Goal: Information Seeking & Learning: Find specific fact

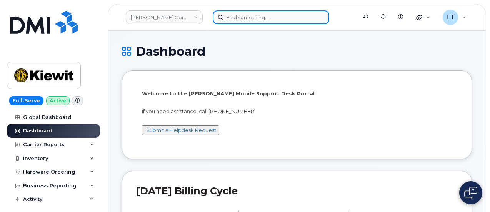
click at [252, 21] on input at bounding box center [271, 17] width 117 height 14
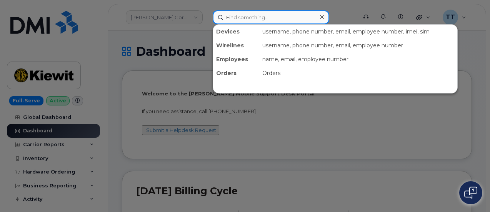
paste input "[PERSON_NAME]"
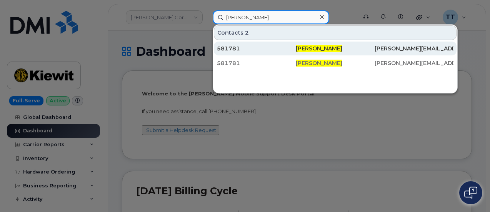
type input "[PERSON_NAME]"
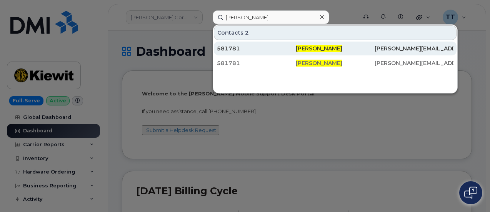
click at [317, 49] on span "[PERSON_NAME]" at bounding box center [319, 48] width 47 height 7
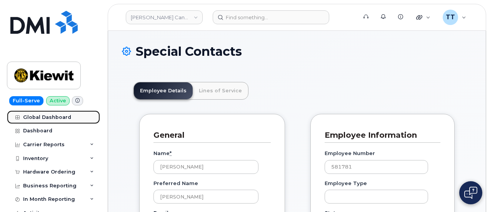
click at [55, 118] on div "Global Dashboard" at bounding box center [47, 117] width 48 height 6
click at [49, 145] on div "Carrier Reports" at bounding box center [44, 145] width 42 height 6
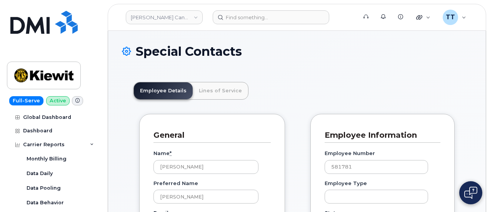
drag, startPoint x: 49, startPoint y: 145, endPoint x: 12, endPoint y: 163, distance: 41.5
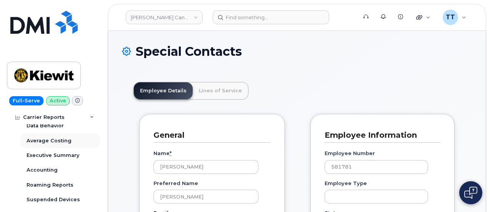
scroll to position [115, 0]
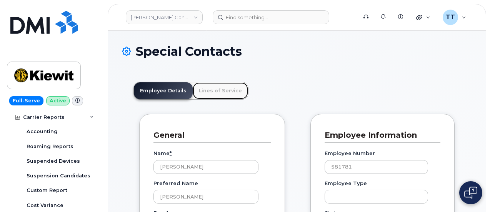
click at [215, 91] on link "Lines of Service" at bounding box center [220, 90] width 55 height 17
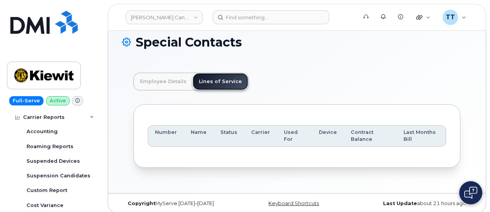
scroll to position [14, 0]
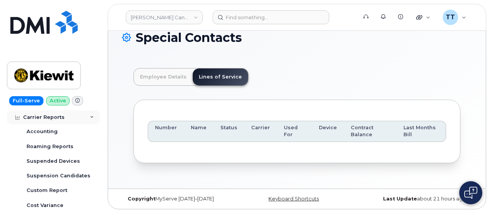
click at [61, 117] on div "Carrier Reports" at bounding box center [44, 117] width 42 height 6
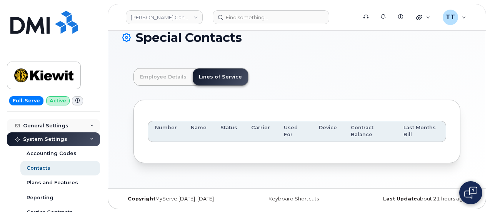
click at [67, 119] on div "General Settings" at bounding box center [53, 126] width 93 height 14
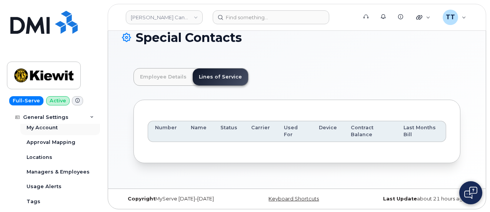
scroll to position [115, 0]
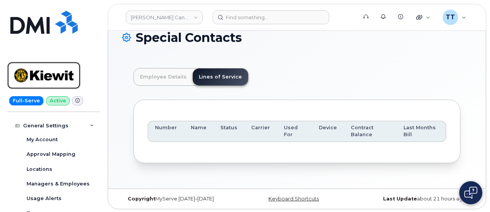
click at [47, 75] on img at bounding box center [43, 75] width 59 height 22
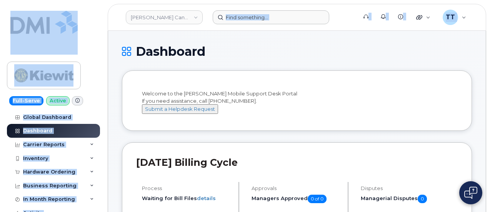
drag, startPoint x: 0, startPoint y: 0, endPoint x: 251, endPoint y: 16, distance: 251.2
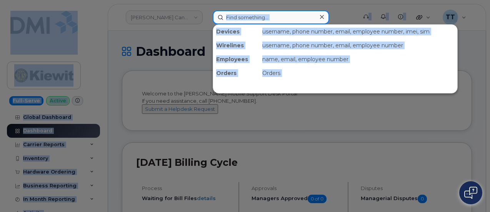
drag, startPoint x: 251, startPoint y: 14, endPoint x: 246, endPoint y: 18, distance: 6.6
click at [246, 22] on input at bounding box center [271, 17] width 117 height 14
click at [245, 17] on input at bounding box center [271, 17] width 117 height 14
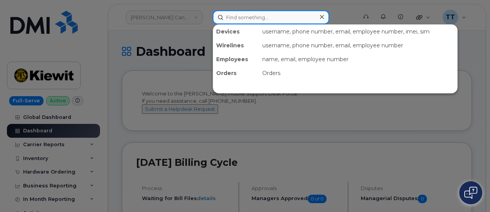
paste input "971-334-2141"
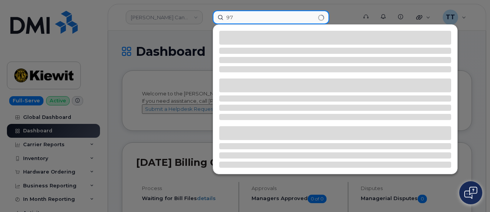
type input "9"
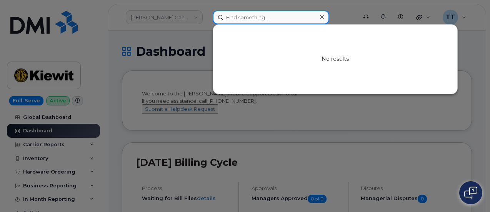
click at [255, 13] on input at bounding box center [271, 17] width 117 height 14
paste input "Joshua Ramirez Baltazar"
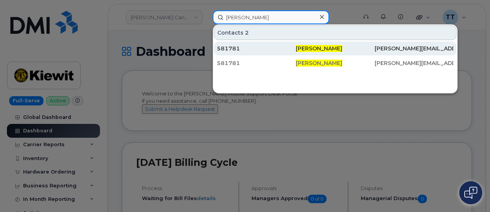
type input "Joshua Ramirez Baltazar"
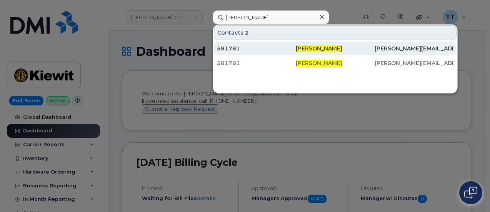
click at [280, 45] on div "581781" at bounding box center [256, 49] width 79 height 8
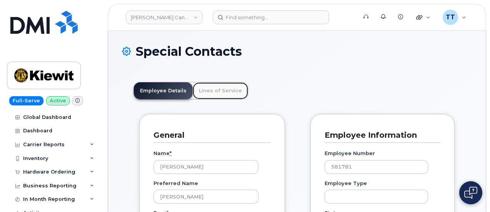
click at [207, 93] on link "Lines of Service" at bounding box center [220, 90] width 55 height 17
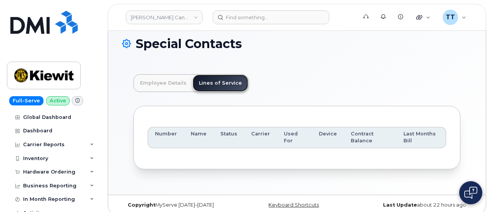
scroll to position [14, 0]
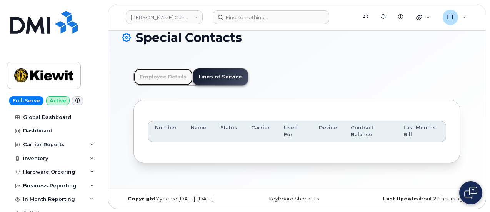
click at [158, 77] on link "Employee Details" at bounding box center [163, 76] width 59 height 17
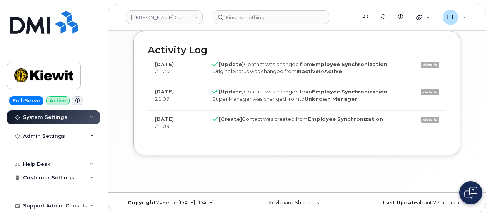
scroll to position [670, 0]
click at [254, 67] on div "Original Status was changed from Inactive to Active" at bounding box center [308, 70] width 192 height 7
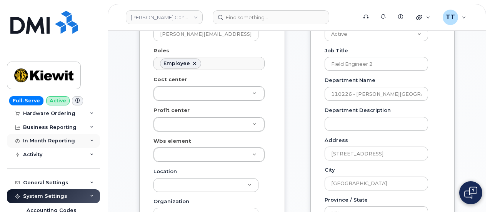
scroll to position [58, 0]
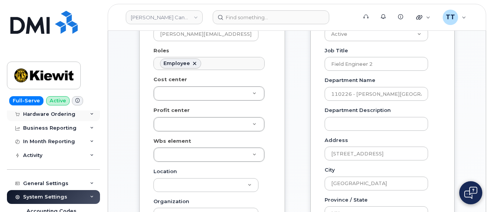
click at [52, 114] on div "Hardware Ordering" at bounding box center [49, 114] width 52 height 6
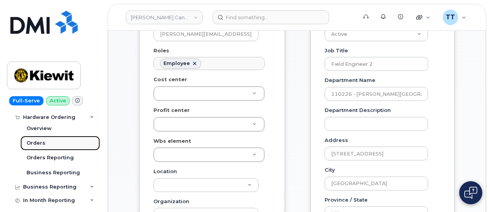
click at [43, 146] on div "Orders" at bounding box center [36, 143] width 19 height 7
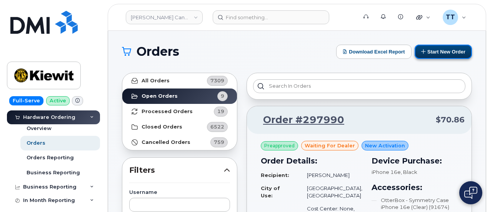
click at [426, 51] on button "Start New Order" at bounding box center [443, 52] width 57 height 14
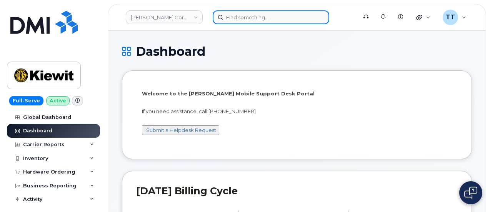
click at [251, 18] on input at bounding box center [271, 17] width 117 height 14
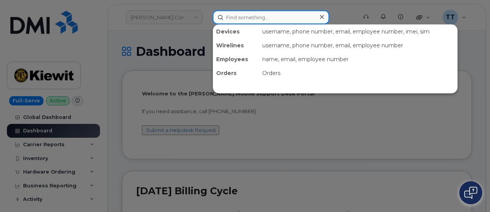
paste input "[PHONE_NUMBER]"
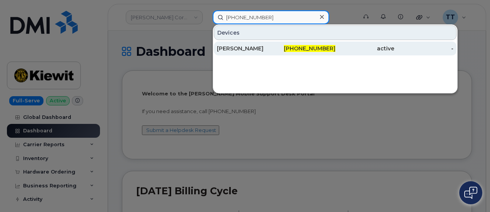
type input "[PHONE_NUMBER]"
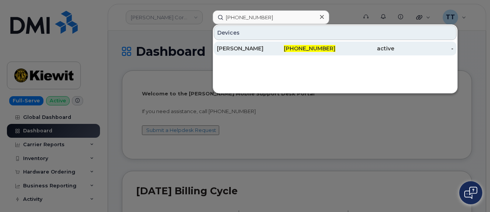
click at [233, 47] on div "[PERSON_NAME]" at bounding box center [246, 49] width 59 height 8
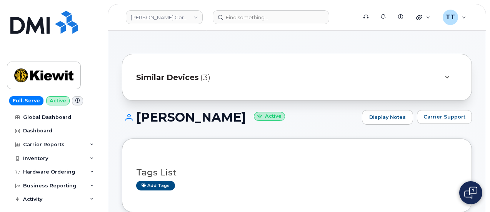
scroll to position [38, 0]
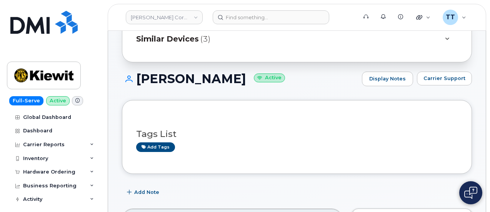
click at [180, 83] on h1 "JEREMY HEATH Active" at bounding box center [240, 78] width 236 height 13
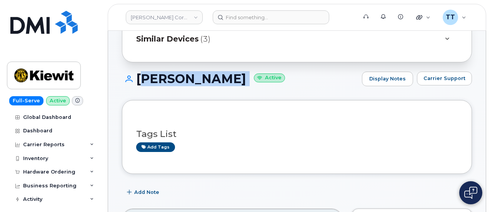
click at [180, 83] on h1 "JEREMY HEATH Active" at bounding box center [240, 78] width 236 height 13
copy h1 "JEREMY HEATH"
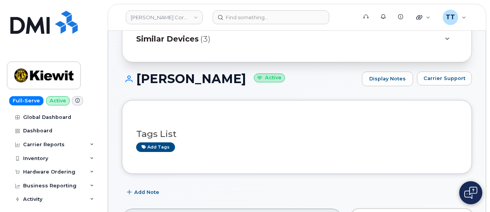
click at [259, 92] on div "JEREMY HEATH Active Display Notes Carrier Support" at bounding box center [297, 86] width 350 height 28
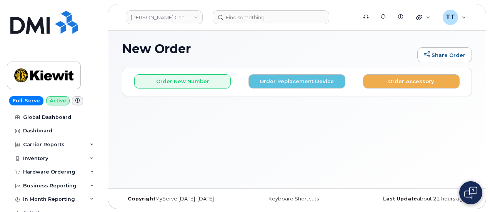
scroll to position [3, 0]
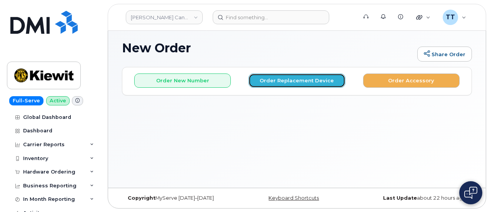
click at [293, 82] on button "Order Replacement Device" at bounding box center [296, 80] width 97 height 14
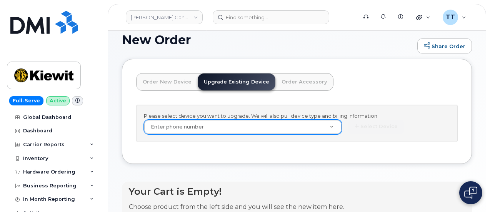
scroll to position [19, 0]
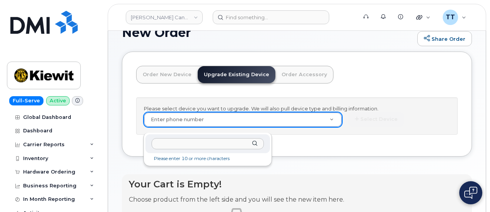
paste input "[PHONE_NUMBER]"
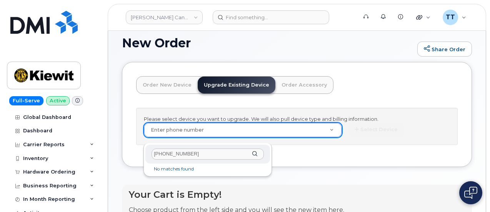
scroll to position [0, 0]
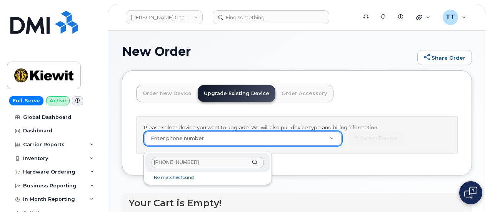
type input "[PHONE_NUMBER]"
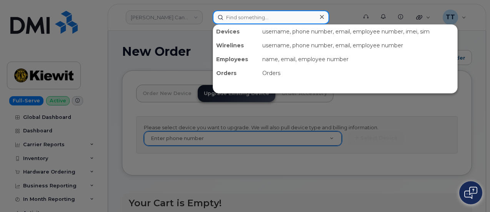
paste input "[PERSON_NAME]"
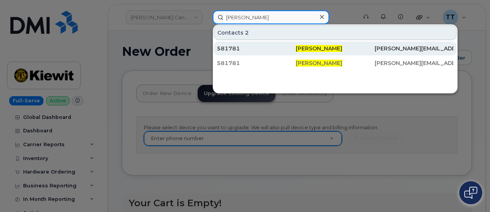
type input "[PERSON_NAME]"
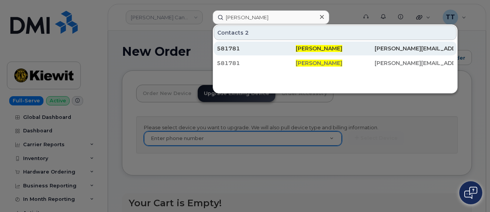
click at [261, 50] on div "581781" at bounding box center [256, 49] width 79 height 8
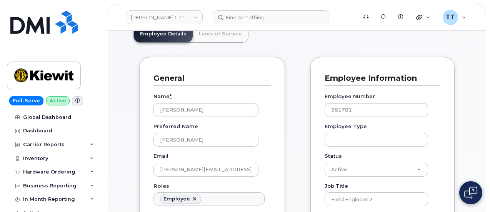
scroll to position [16, 0]
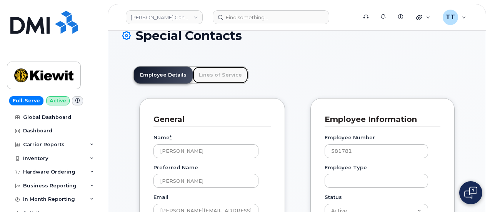
click at [222, 80] on link "Lines of Service" at bounding box center [220, 75] width 55 height 17
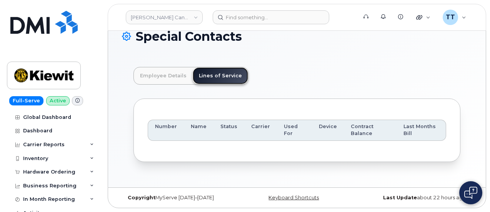
scroll to position [14, 0]
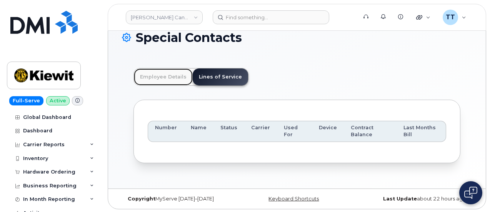
click at [154, 78] on link "Employee Details" at bounding box center [163, 76] width 59 height 17
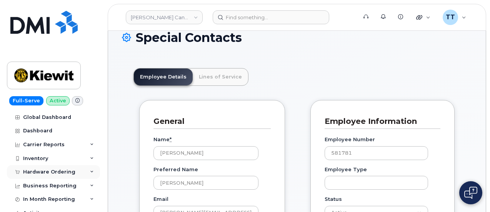
click at [48, 172] on div "Hardware Ordering" at bounding box center [49, 172] width 52 height 6
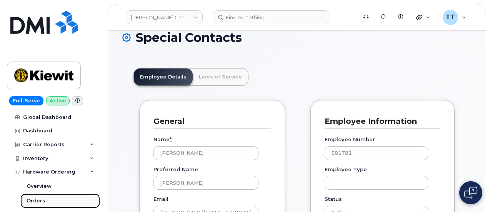
drag, startPoint x: 48, startPoint y: 172, endPoint x: 39, endPoint y: 206, distance: 35.3
click at [39, 206] on link "Orders" at bounding box center [60, 200] width 80 height 15
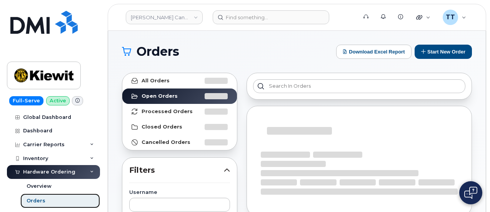
click at [40, 200] on div "Orders" at bounding box center [36, 200] width 19 height 7
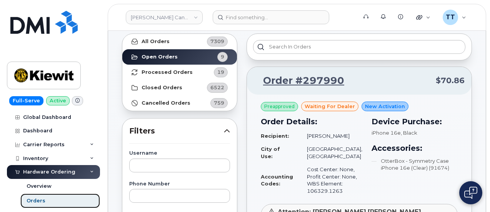
scroll to position [38, 0]
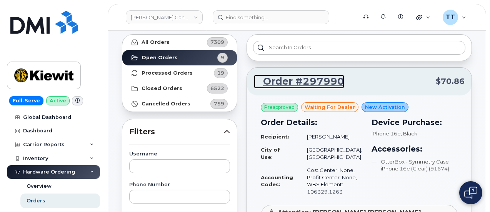
click at [310, 82] on link "Order #297990" at bounding box center [299, 82] width 90 height 14
click at [315, 82] on link "Order #297990" at bounding box center [299, 82] width 90 height 14
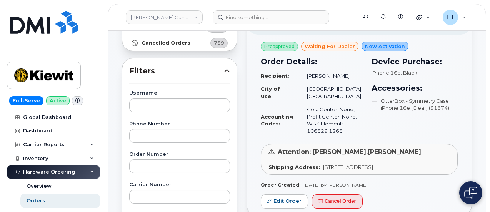
scroll to position [154, 0]
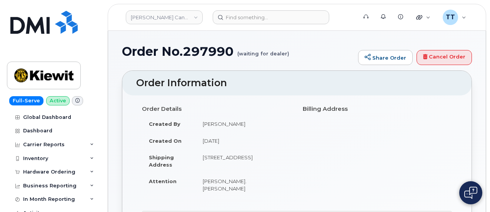
click at [190, 52] on h1 "Order No.297990 (waiting for dealer)" at bounding box center [238, 51] width 232 height 13
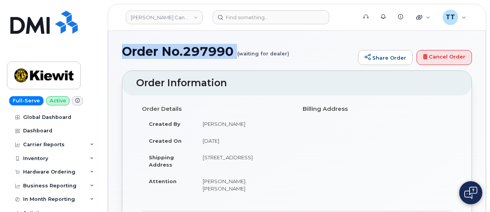
click at [190, 52] on h1 "Order No.297990 (waiting for dealer)" at bounding box center [238, 51] width 232 height 13
copy h1 "Order No.297990"
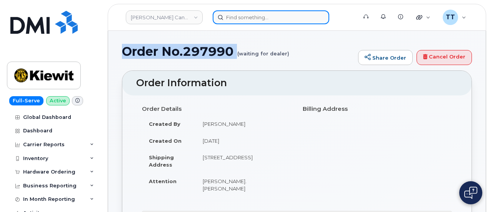
click at [241, 23] on input at bounding box center [271, 17] width 117 height 14
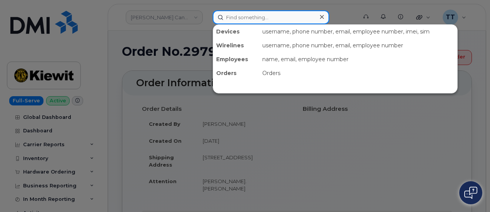
paste input "Jamison Goldapp"
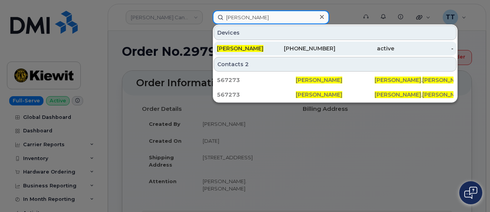
type input "Jamison Goldapp"
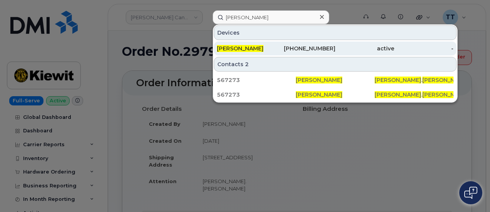
click at [257, 47] on span "JAMISON GOLDAPP" at bounding box center [240, 48] width 47 height 7
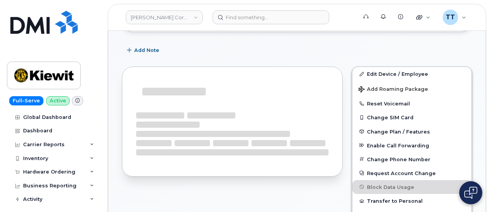
scroll to position [174, 0]
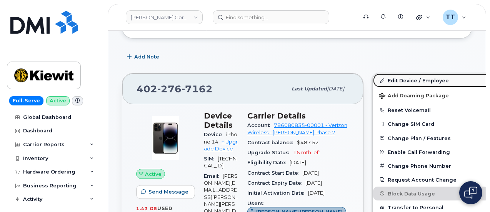
click at [383, 80] on link "Edit Device / Employee" at bounding box center [432, 80] width 119 height 14
click at [395, 78] on link "Edit Device / Employee" at bounding box center [432, 80] width 119 height 14
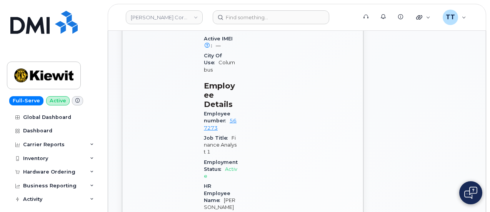
scroll to position [558, 0]
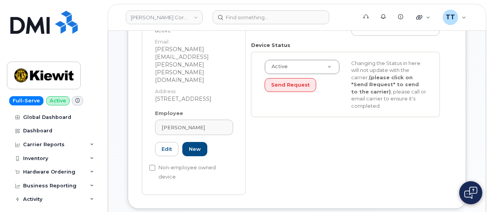
scroll to position [77, 0]
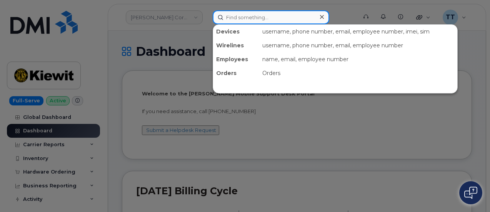
click at [252, 18] on input at bounding box center [271, 17] width 117 height 14
paste input "[PERSON_NAME]"
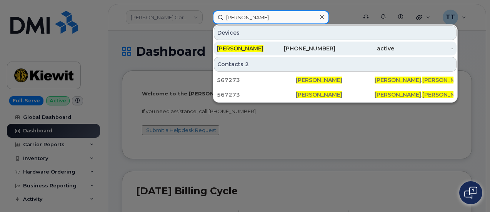
type input "[PERSON_NAME]"
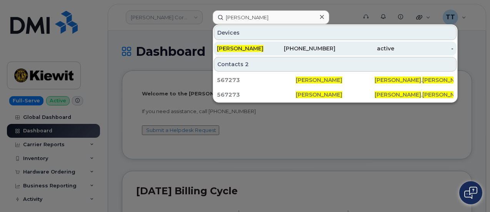
click at [261, 50] on span "[PERSON_NAME]" at bounding box center [240, 48] width 47 height 7
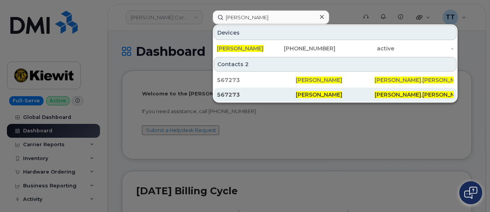
click at [244, 96] on div "567273" at bounding box center [256, 95] width 79 height 8
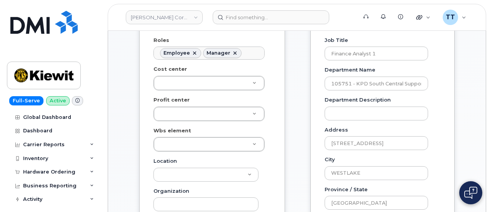
scroll to position [154, 0]
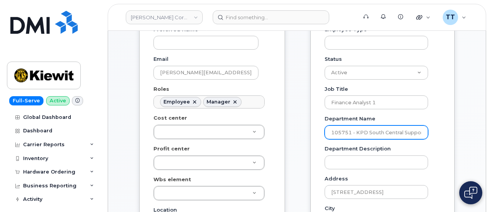
click at [348, 128] on input "105751 - KPD South Central Support" at bounding box center [376, 132] width 103 height 14
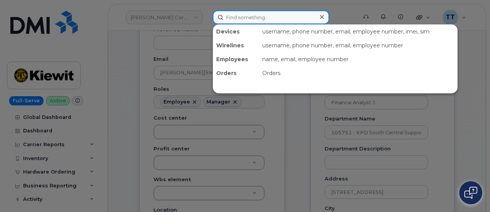
click at [257, 23] on input at bounding box center [271, 17] width 117 height 14
paste input "105751 - KPD South Central Support"
type input "105751 - KPD South Central Support"
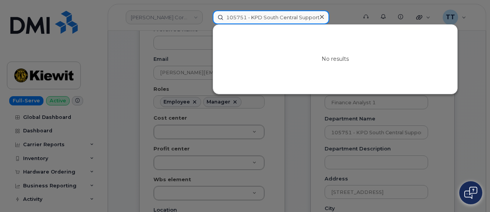
click at [260, 18] on input "105751 - KPD South Central Support" at bounding box center [271, 17] width 117 height 14
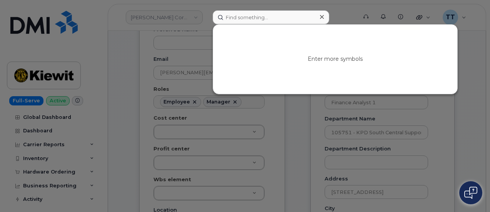
click at [322, 16] on icon at bounding box center [322, 17] width 4 height 6
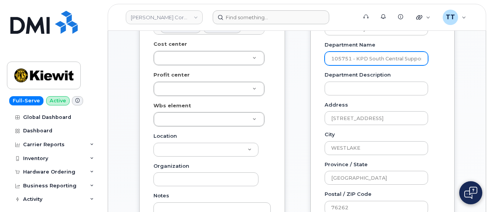
scroll to position [0, 2]
drag, startPoint x: 356, startPoint y: 58, endPoint x: 435, endPoint y: 57, distance: 78.5
click at [435, 57] on div "Department Name 105751 - KPD South Central Support" at bounding box center [383, 53] width 116 height 24
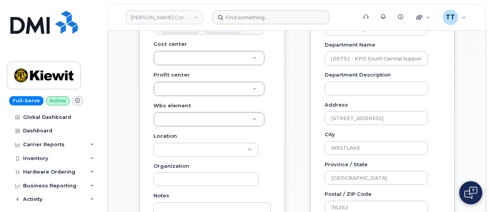
click at [295, 83] on div "General Name * Jamison Goldapp Preferred Name Email JAMISON.GOLDAPP@KIEWIT.COM …" at bounding box center [296, 166] width 327 height 560
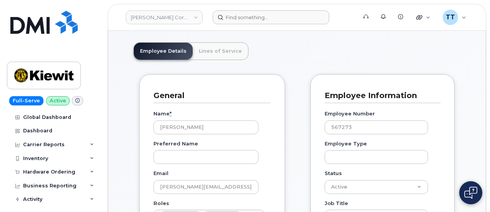
scroll to position [0, 0]
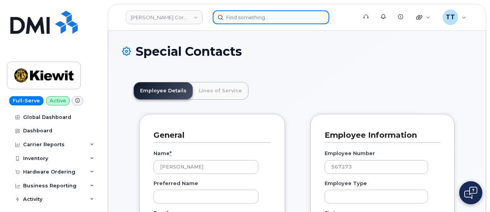
click at [247, 22] on input at bounding box center [271, 17] width 117 height 14
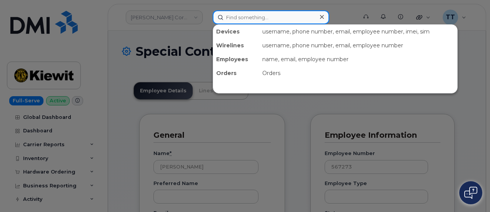
paste input "Cameron Selmon"
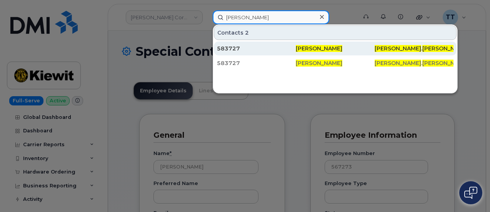
type input "Cameron Selmon"
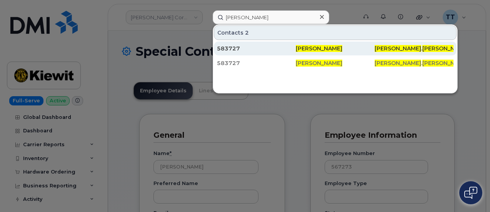
click at [292, 48] on div "583727" at bounding box center [256, 49] width 79 height 8
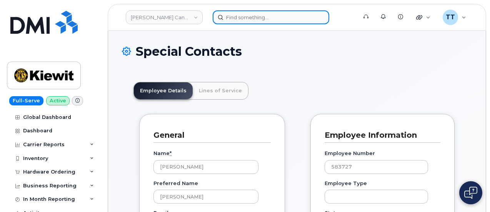
click at [260, 19] on input at bounding box center [271, 17] width 117 height 14
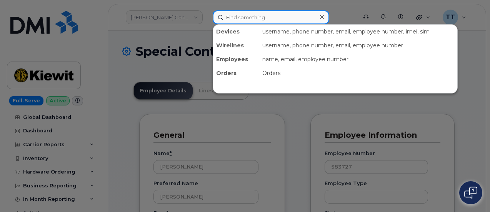
paste input "[PERSON_NAME]"
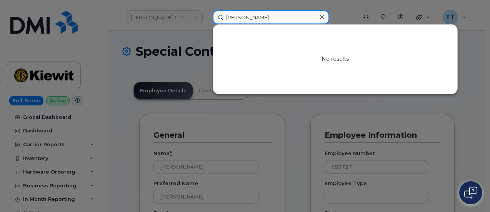
type input "[PERSON_NAME]"
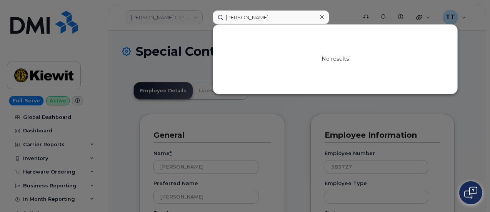
click at [286, 132] on div at bounding box center [245, 106] width 490 height 212
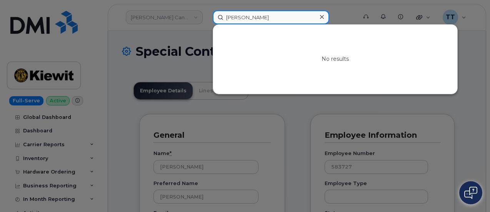
click at [243, 17] on input "[PERSON_NAME]" at bounding box center [271, 17] width 117 height 14
click at [242, 20] on input "[PERSON_NAME]" at bounding box center [271, 17] width 117 height 14
paste input "[PHONE_NUMBER]"
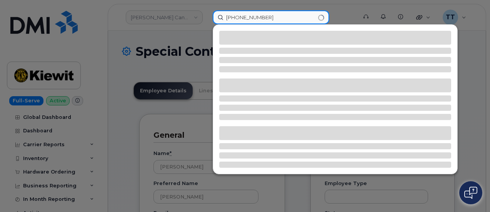
type input "[PHONE_NUMBER]"
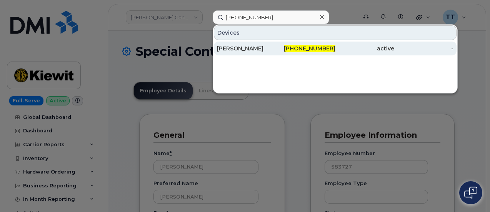
click at [243, 48] on div "[PERSON_NAME]" at bounding box center [246, 49] width 59 height 8
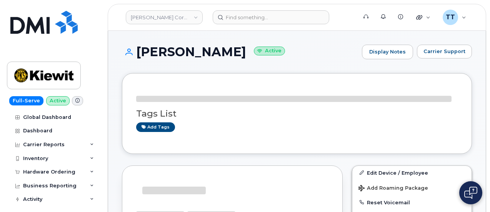
click at [182, 48] on h1 "[PERSON_NAME] Active" at bounding box center [240, 51] width 236 height 13
click at [182, 48] on h1 "KYL ROUSE Active" at bounding box center [240, 51] width 236 height 13
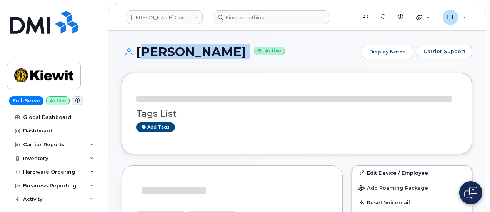
click at [182, 48] on h1 "KYL ROUSE Active" at bounding box center [240, 51] width 236 height 13
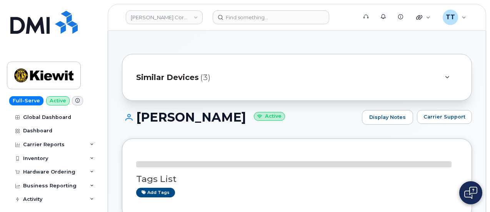
click at [315, 80] on div "Similar Devices (3)" at bounding box center [286, 77] width 300 height 18
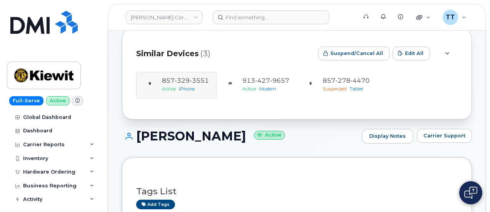
scroll to position [38, 0]
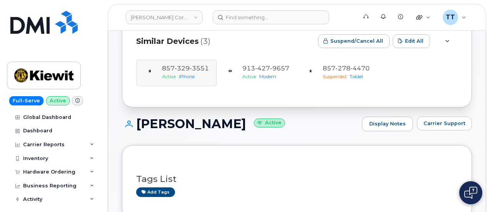
click at [171, 127] on h1 "KYL ROUSE Active" at bounding box center [240, 123] width 236 height 13
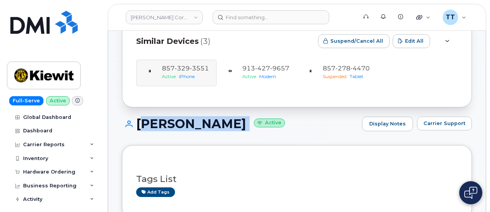
click at [171, 127] on h1 "KYL ROUSE Active" at bounding box center [240, 123] width 236 height 13
copy h1 "KYL ROUSE"
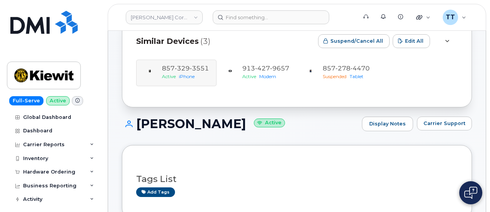
click at [264, 133] on div "KYL ROUSE Active Display Notes Carrier Support" at bounding box center [297, 131] width 350 height 28
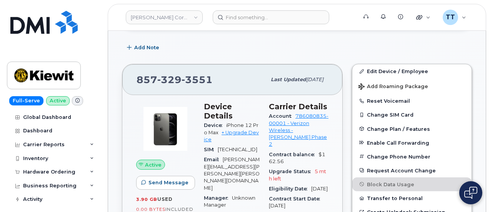
scroll to position [231, 0]
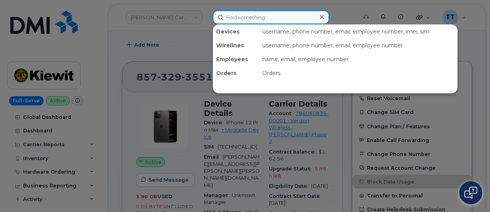
click at [262, 21] on input at bounding box center [271, 17] width 117 height 14
paste input "Brian burroill"
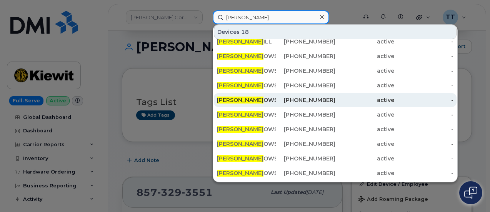
scroll to position [0, 0]
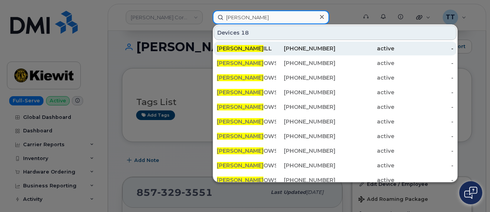
type input "Brian burr"
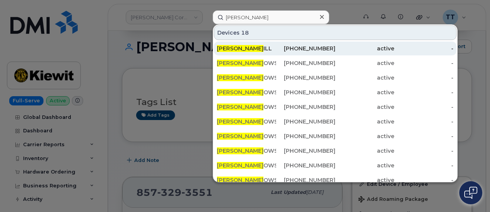
click at [247, 48] on span "BRIAN BURR" at bounding box center [240, 48] width 47 height 7
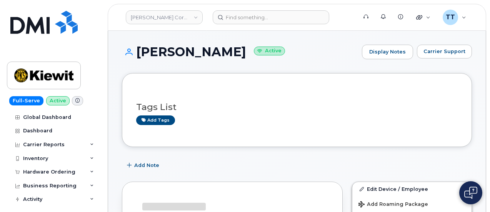
click at [175, 56] on h1 "[PERSON_NAME] Active" at bounding box center [240, 51] width 236 height 13
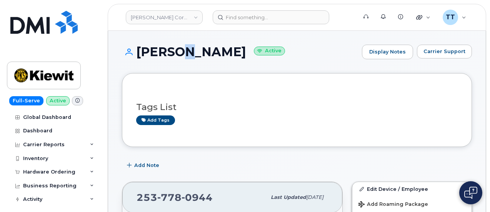
click at [175, 56] on h1 "[PERSON_NAME] Active" at bounding box center [240, 51] width 236 height 13
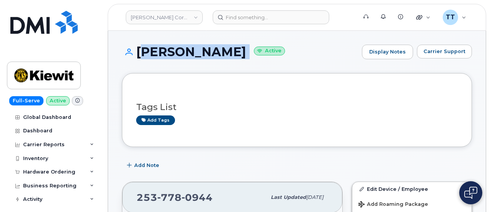
click at [175, 56] on h1 "[PERSON_NAME] Active" at bounding box center [240, 51] width 236 height 13
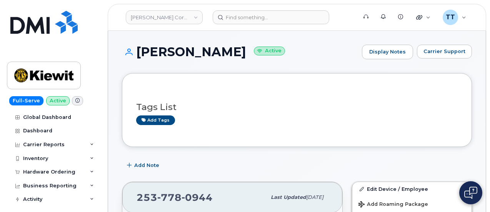
click at [167, 73] on div "Tags List Add tags" at bounding box center [297, 110] width 350 height 74
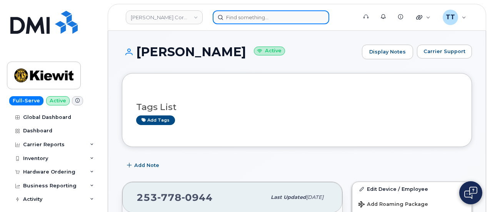
click at [263, 19] on input at bounding box center [271, 17] width 117 height 14
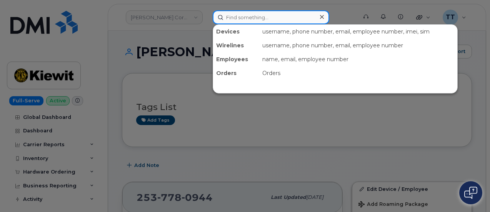
paste input "[PERSON_NAME]"
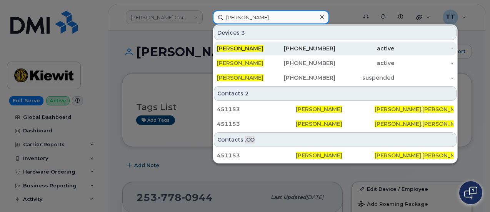
type input "[PERSON_NAME]"
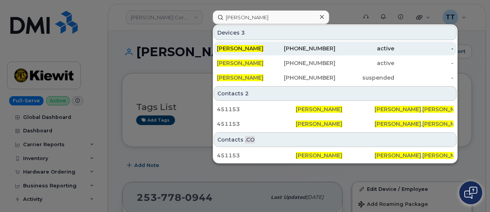
click at [255, 50] on div "[PERSON_NAME]" at bounding box center [246, 49] width 59 height 8
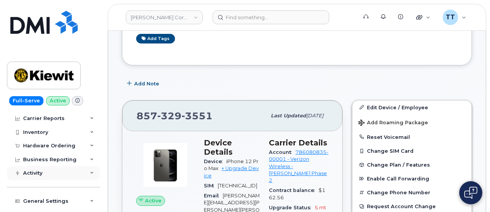
scroll to position [38, 0]
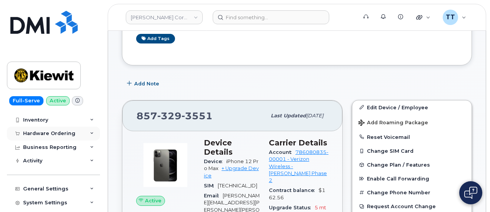
click at [49, 137] on div "Hardware Ordering" at bounding box center [53, 134] width 93 height 14
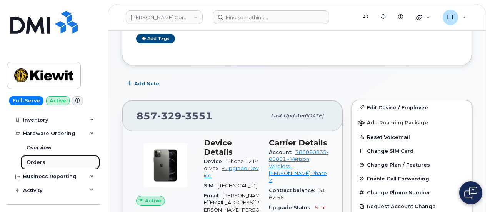
click at [38, 162] on div "Orders" at bounding box center [36, 162] width 19 height 7
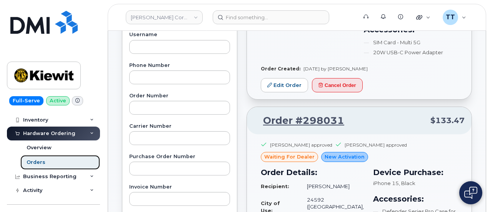
scroll to position [183, 0]
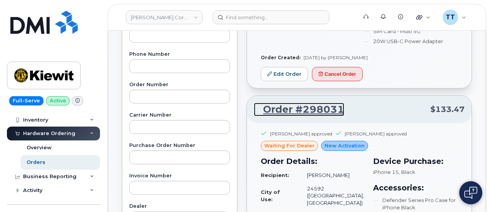
click at [300, 110] on link "Order #298031" at bounding box center [299, 110] width 90 height 14
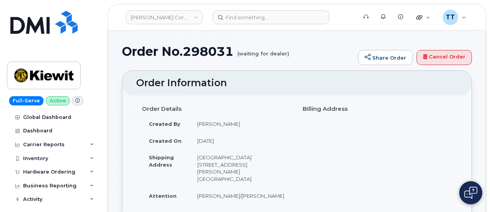
click at [201, 53] on h1 "Order No.298031 (waiting for dealer)" at bounding box center [238, 51] width 232 height 13
click at [201, 52] on h1 "Order No.298031 (waiting for dealer)" at bounding box center [238, 51] width 232 height 13
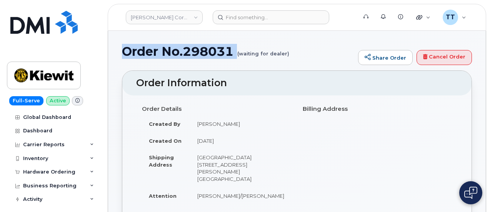
click at [201, 52] on h1 "Order No.298031 (waiting for dealer)" at bounding box center [238, 51] width 232 height 13
copy h1 "Order No.298031"
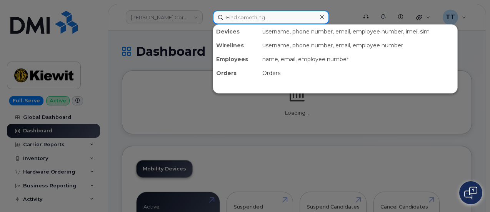
click at [253, 20] on input at bounding box center [271, 17] width 117 height 14
paste input "[PHONE_NUMBER]"
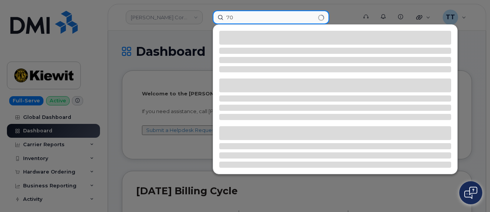
type input "7"
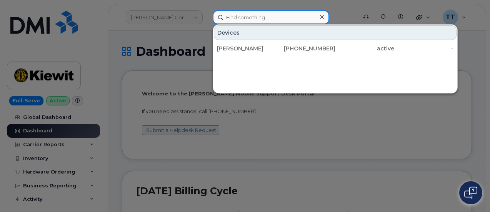
click at [246, 18] on input at bounding box center [271, 17] width 117 height 14
paste input "[PERSON_NAME]"
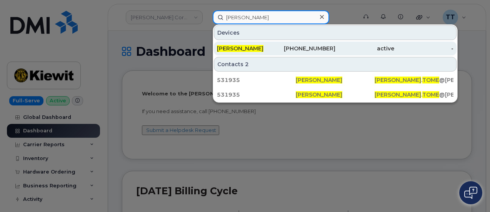
type input "[PERSON_NAME]"
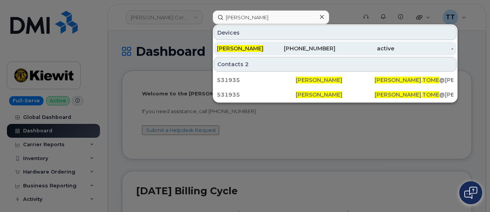
click at [241, 48] on span "[PERSON_NAME]" at bounding box center [240, 48] width 47 height 7
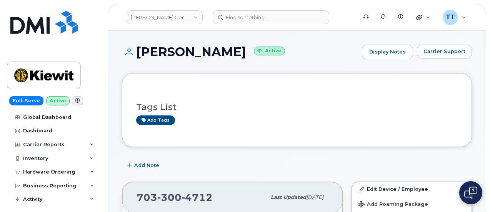
click at [174, 51] on h1 "[PERSON_NAME] Active" at bounding box center [240, 51] width 236 height 13
click at [173, 49] on h1 "[PERSON_NAME] Active" at bounding box center [240, 51] width 236 height 13
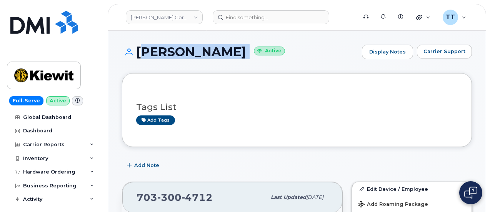
click at [173, 49] on h1 "[PERSON_NAME] Active" at bounding box center [240, 51] width 236 height 13
copy h1 "[PERSON_NAME]"
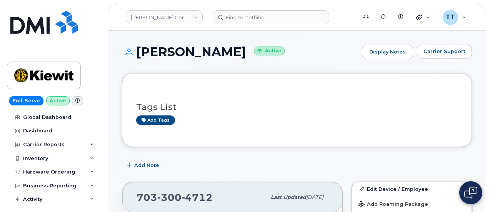
click at [92, 49] on div "Full-Serve Active Global Dashboard Dashboard Carrier Reports Monthly Billing Da…" at bounding box center [52, 106] width 104 height 212
click at [157, 65] on div "[PERSON_NAME] Active Display Notes Carrier Support" at bounding box center [297, 59] width 350 height 28
click at [42, 27] on img at bounding box center [43, 22] width 67 height 23
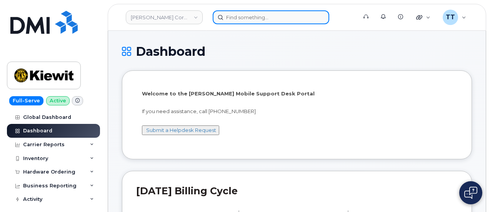
click at [265, 21] on input at bounding box center [271, 17] width 117 height 14
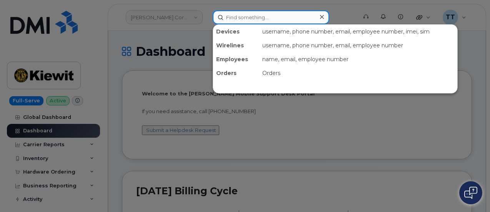
paste input "[PHONE_NUMBER]"
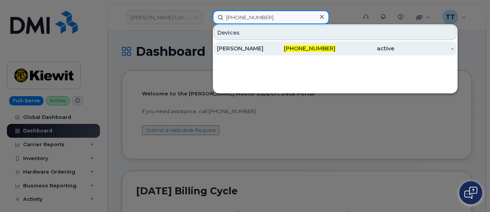
type input "[PHONE_NUMBER]"
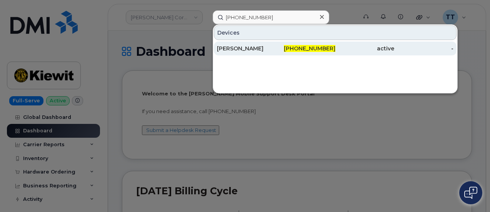
drag, startPoint x: 246, startPoint y: 47, endPoint x: 232, endPoint y: 47, distance: 13.5
click at [246, 47] on div "[PERSON_NAME]" at bounding box center [246, 49] width 59 height 8
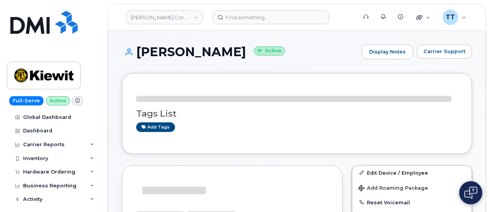
click at [164, 46] on h1 "[PERSON_NAME] Active" at bounding box center [240, 51] width 236 height 13
click at [162, 48] on h1 "[PERSON_NAME] Active" at bounding box center [240, 51] width 236 height 13
click at [162, 48] on h1 "TODD BACCHI Active" at bounding box center [240, 51] width 236 height 13
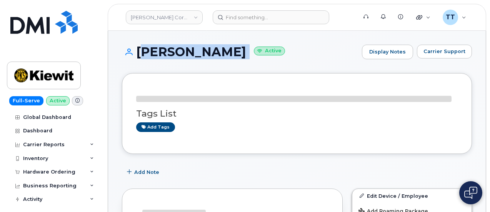
click at [162, 48] on h1 "TODD BACCHI Active" at bounding box center [240, 51] width 236 height 13
copy h1 "TODD BACCHI"
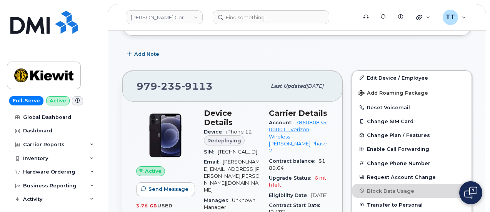
scroll to position [115, 0]
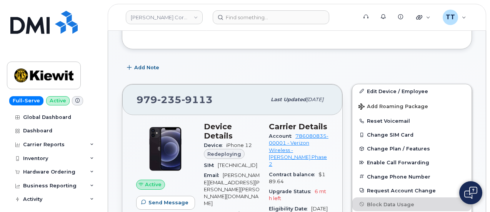
click at [183, 106] on div "979 235 9113" at bounding box center [202, 100] width 130 height 16
copy span "979 235 9113"
click at [200, 70] on div "Add Note" at bounding box center [297, 68] width 350 height 14
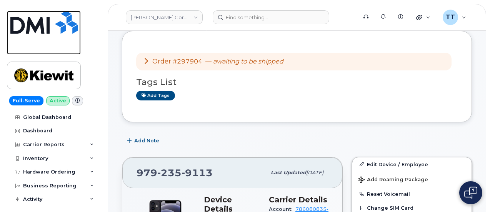
scroll to position [38, 0]
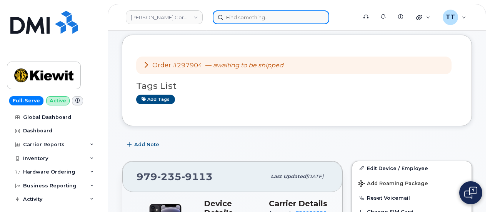
click at [248, 16] on input at bounding box center [271, 17] width 117 height 14
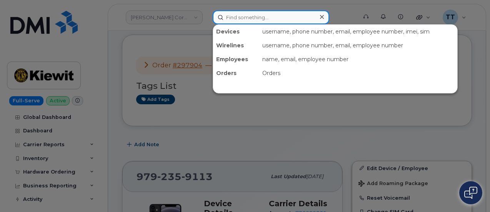
paste input "[PHONE_NUMBER]"
type input "[PHONE_NUMBER]"
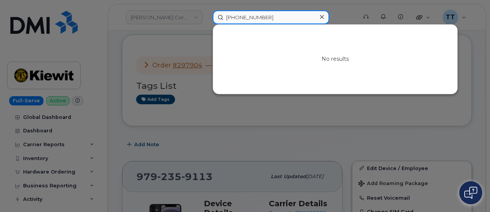
click at [242, 18] on input "[PHONE_NUMBER]" at bounding box center [271, 17] width 117 height 14
click at [258, 22] on input at bounding box center [271, 17] width 117 height 14
paste input "358654496667967"
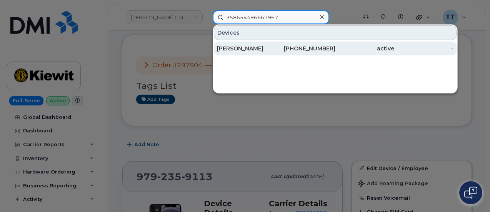
type input "358654496667967"
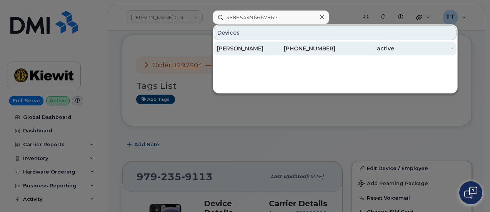
click at [309, 48] on div "206-276-0017" at bounding box center [305, 49] width 59 height 8
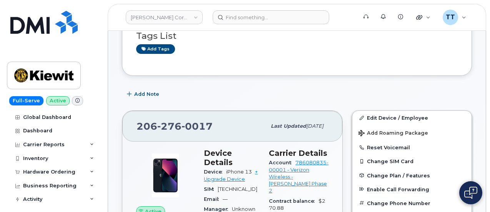
scroll to position [115, 0]
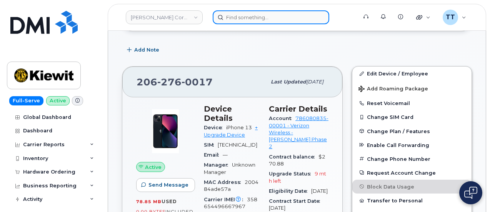
click at [258, 16] on input at bounding box center [271, 17] width 117 height 14
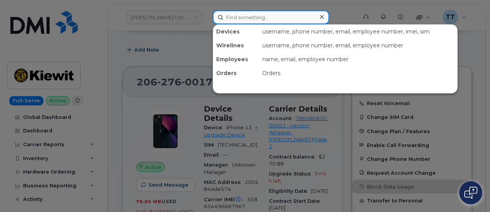
paste input "[PHONE_NUMBER]"
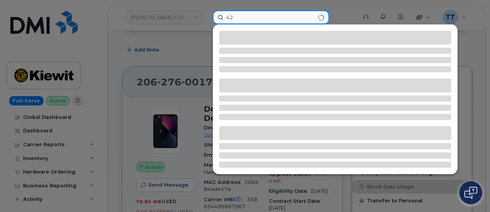
type input "4"
type input "i"
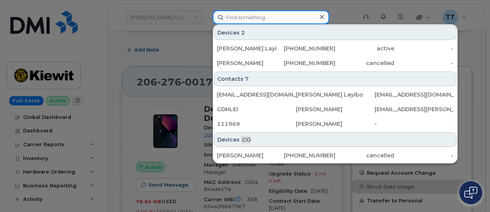
click at [270, 20] on input at bounding box center [271, 17] width 117 height 14
paste input "[PERSON_NAME]"
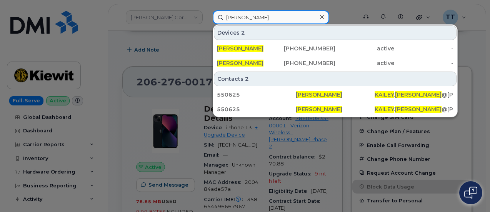
type input "[PERSON_NAME]"
click at [237, 18] on input "[PERSON_NAME]" at bounding box center [271, 17] width 117 height 14
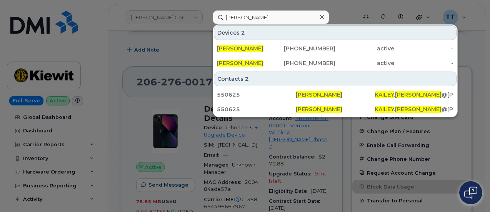
click at [195, 30] on div at bounding box center [245, 106] width 490 height 212
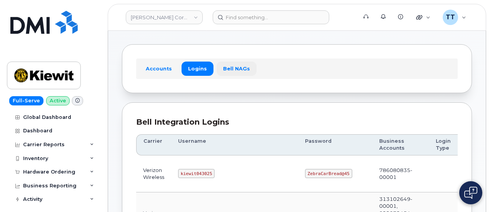
scroll to position [77, 0]
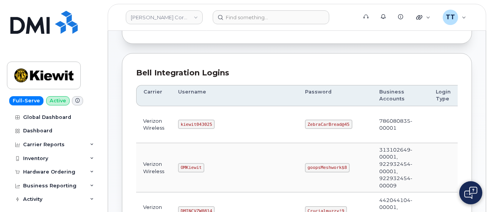
click at [372, 120] on td "786080835-00001" at bounding box center [400, 124] width 57 height 37
drag, startPoint x: 347, startPoint y: 120, endPoint x: 190, endPoint y: 123, distance: 156.6
click at [190, 123] on code "kiewit043025" at bounding box center [196, 124] width 37 height 9
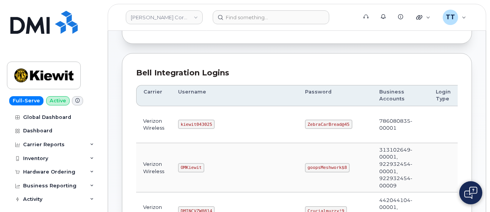
click at [190, 123] on code "kiewit043025" at bounding box center [196, 124] width 37 height 9
copy code "kiewit043025"
click at [305, 124] on code "ZebraCarBread@45" at bounding box center [328, 124] width 47 height 9
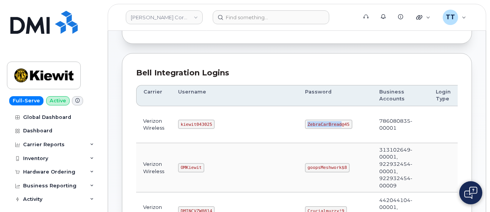
click at [305, 124] on code "ZebraCarBread@45" at bounding box center [328, 124] width 47 height 9
copy code "ZebraCarBread@45"
click at [197, 123] on code "kiewit043025" at bounding box center [196, 124] width 37 height 9
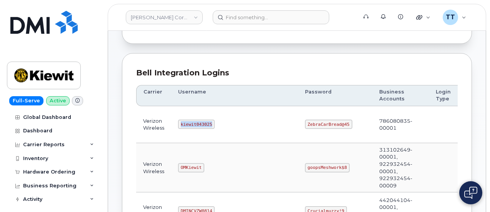
copy code "kiewit043025"
click at [237, 130] on td "kiewit043025" at bounding box center [234, 124] width 127 height 37
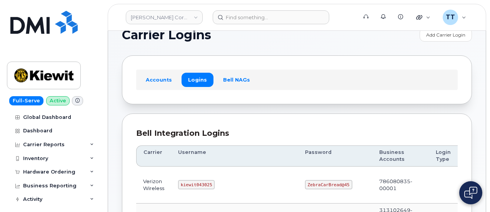
scroll to position [0, 0]
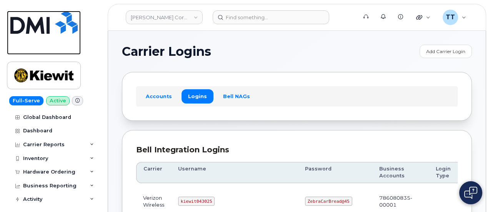
drag, startPoint x: 25, startPoint y: 27, endPoint x: 63, endPoint y: 23, distance: 38.2
click at [25, 27] on img at bounding box center [43, 22] width 67 height 23
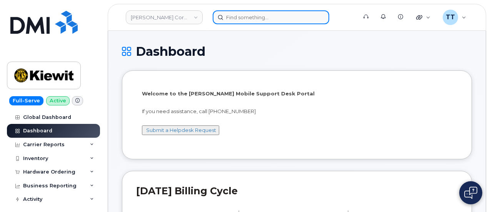
click at [275, 20] on input at bounding box center [271, 17] width 117 height 14
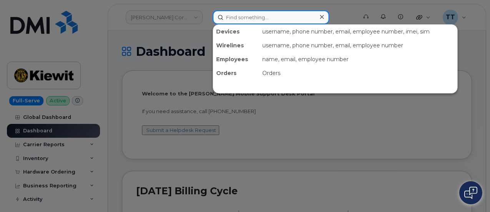
drag, startPoint x: 269, startPoint y: 33, endPoint x: 250, endPoint y: 17, distance: 25.2
click at [250, 17] on input at bounding box center [271, 17] width 117 height 14
paste input "[PHONE_NUMBER]"
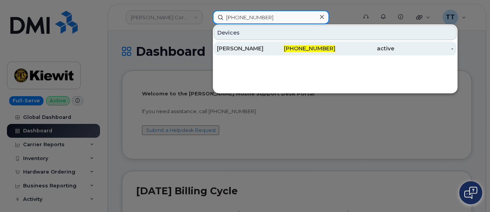
type input "[PHONE_NUMBER]"
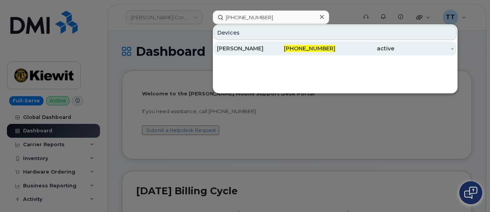
click at [259, 47] on div "[PERSON_NAME]" at bounding box center [246, 49] width 59 height 8
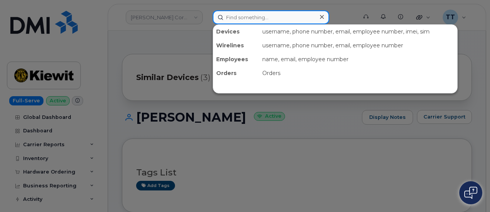
click at [241, 20] on input at bounding box center [271, 17] width 117 height 14
paste input "[PERSON_NAME]"
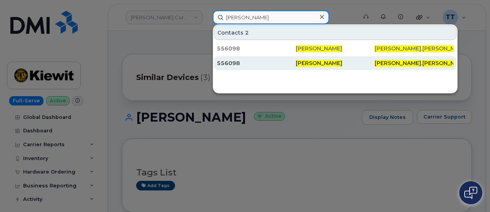
type input "[PERSON_NAME]"
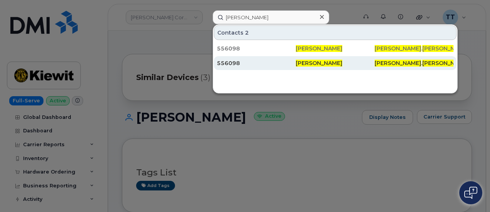
drag, startPoint x: 262, startPoint y: 63, endPoint x: 233, endPoint y: 67, distance: 28.5
click at [262, 63] on div "556098" at bounding box center [256, 63] width 79 height 8
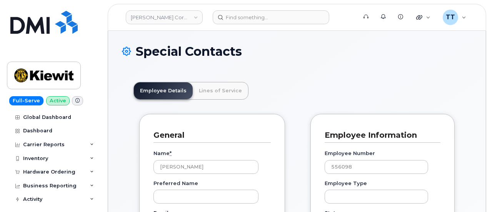
scroll to position [24, 0]
